Goal: Transaction & Acquisition: Book appointment/travel/reservation

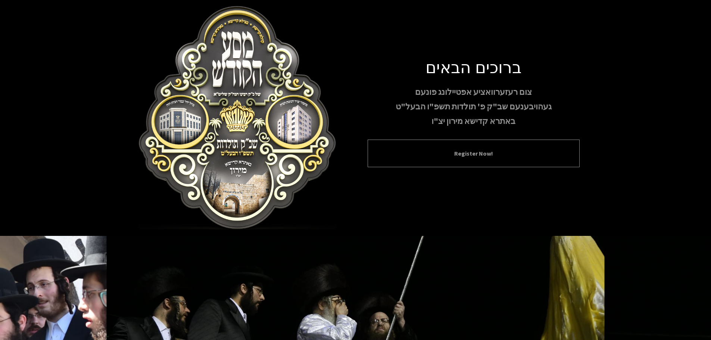
click at [451, 138] on div "ברוכים הבאים צום רעזערוואציע אפטיילונג פונעם געהויבענעם שב"ק פ' תולדות תשפ"ו הב…" at bounding box center [473, 118] width 212 height 122
click at [427, 158] on div "Register Now!" at bounding box center [473, 154] width 212 height 28
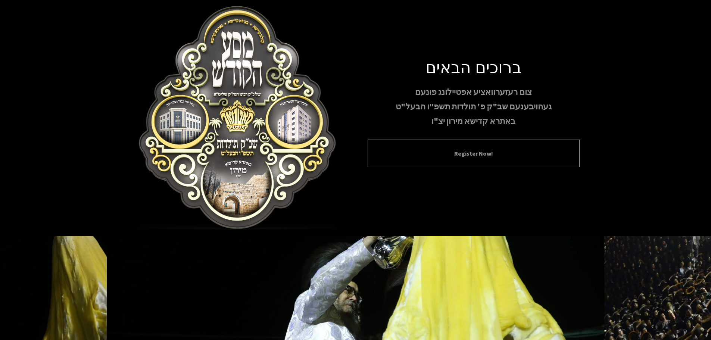
click at [449, 155] on button "Register Now!" at bounding box center [473, 153] width 193 height 9
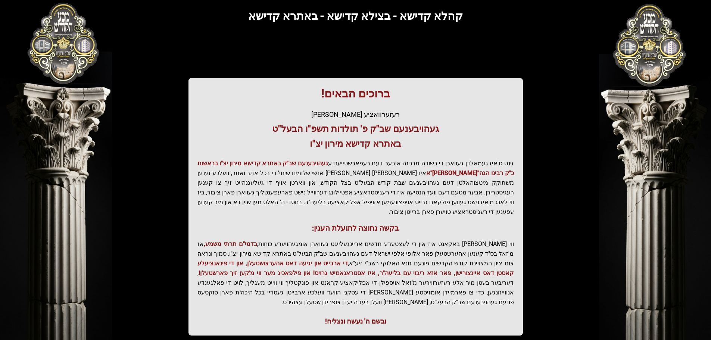
scroll to position [92, 0]
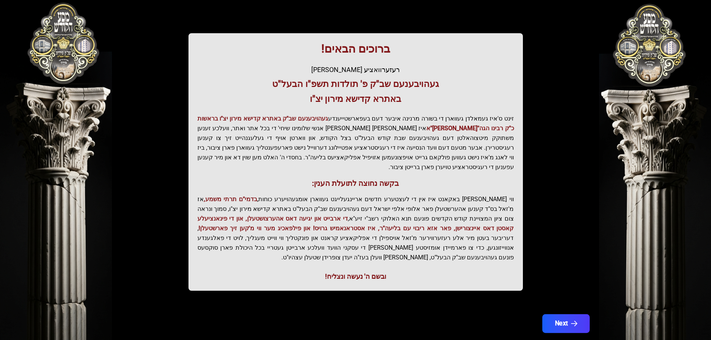
click at [562, 314] on button "Next" at bounding box center [565, 323] width 47 height 19
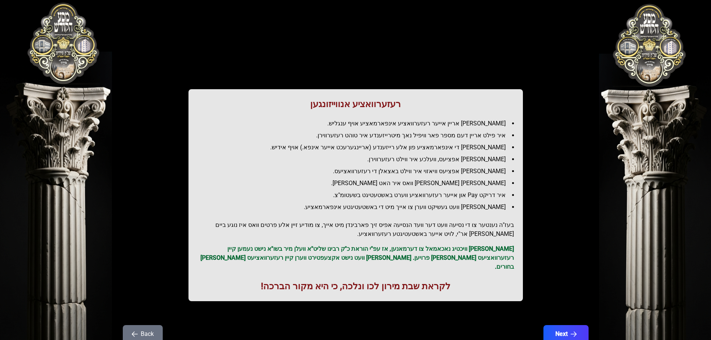
scroll to position [0, 0]
click at [569, 328] on button "Next" at bounding box center [565, 334] width 47 height 19
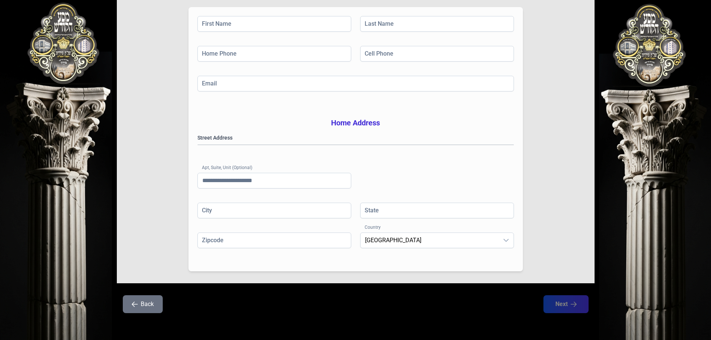
click at [147, 301] on button "Back" at bounding box center [143, 304] width 40 height 18
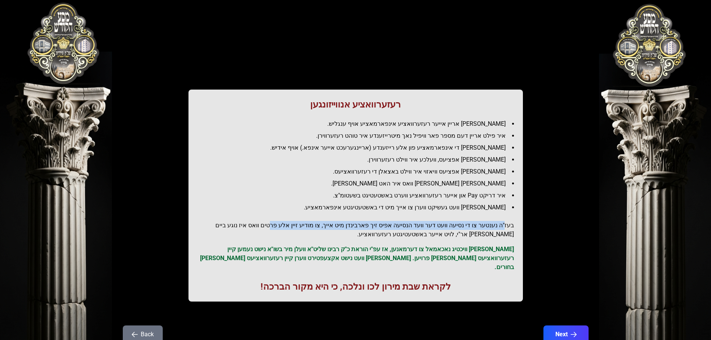
drag, startPoint x: 291, startPoint y: 223, endPoint x: 505, endPoint y: 224, distance: 214.5
click at [505, 224] on h2 "בעז"ה נענטער צו די נסיעה וועט דער וועד הנסיעה אפיס זיך פארבינדן מיט אייך, צו מו…" at bounding box center [355, 230] width 316 height 18
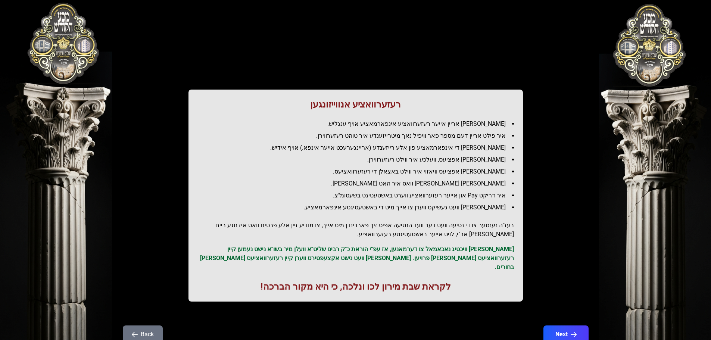
click at [508, 230] on h2 "בעז"ה נענטער צו די נסיעה וועט דער וועד הנסיעה אפיס זיך פארבינדן מיט אייך, צו מו…" at bounding box center [355, 230] width 316 height 18
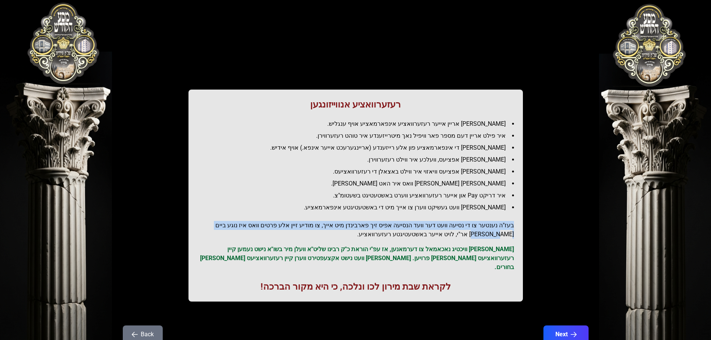
drag, startPoint x: 515, startPoint y: 229, endPoint x: 216, endPoint y: 229, distance: 299.1
click at [216, 229] on div "רעזערוואציע אנווייזונגען איר לייגט אריין אייער רעזערוואציע אינפארמאציע אויף ענג…" at bounding box center [355, 196] width 334 height 212
click at [247, 221] on h2 "בעז"ה נענטער צו די נסיעה וועט דער וועד הנסיעה אפיס זיך פארבינדן מיט אייך, צו מו…" at bounding box center [355, 230] width 316 height 18
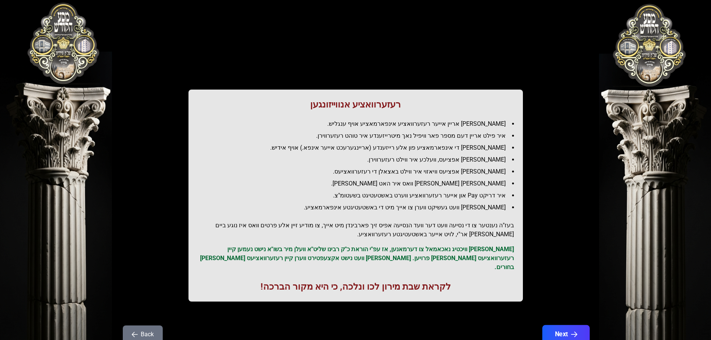
click at [577, 325] on button "Next" at bounding box center [565, 334] width 47 height 19
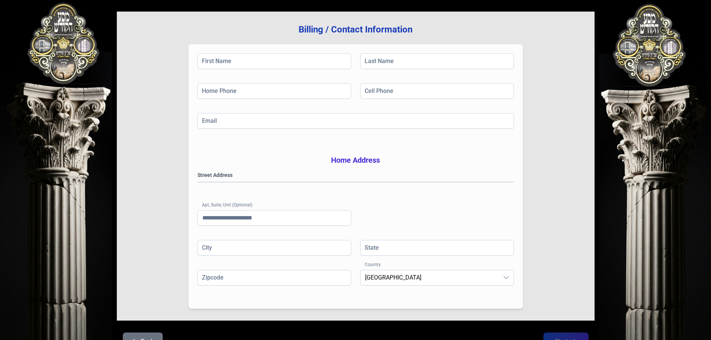
scroll to position [122, 0]
